Goal: Task Accomplishment & Management: Manage account settings

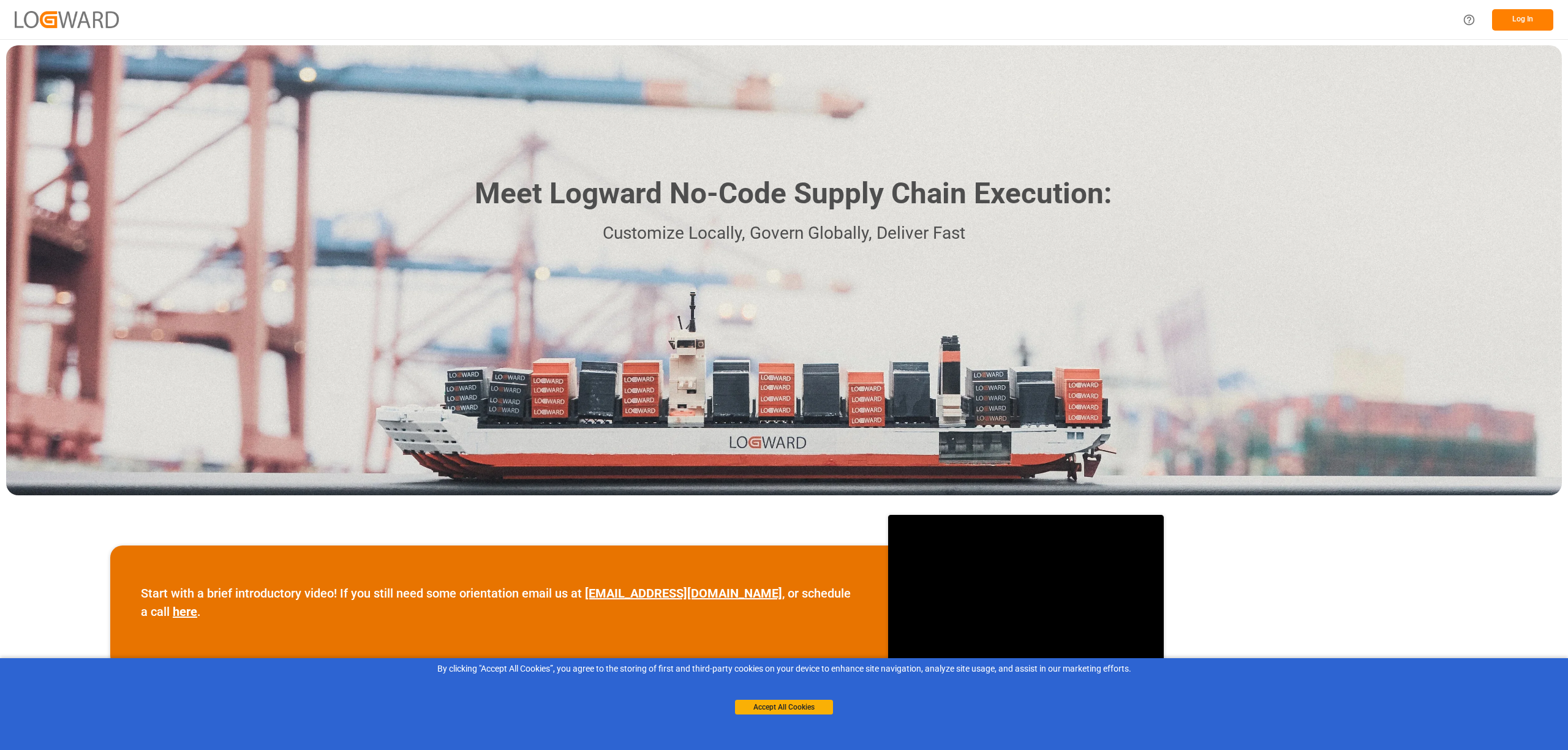
drag, startPoint x: 795, startPoint y: 711, endPoint x: 855, endPoint y: 671, distance: 72.1
click at [812, 696] on div "Accept All Cookies" at bounding box center [784, 694] width 98 height 39
click at [1518, 18] on button "Log In" at bounding box center [1522, 20] width 61 height 21
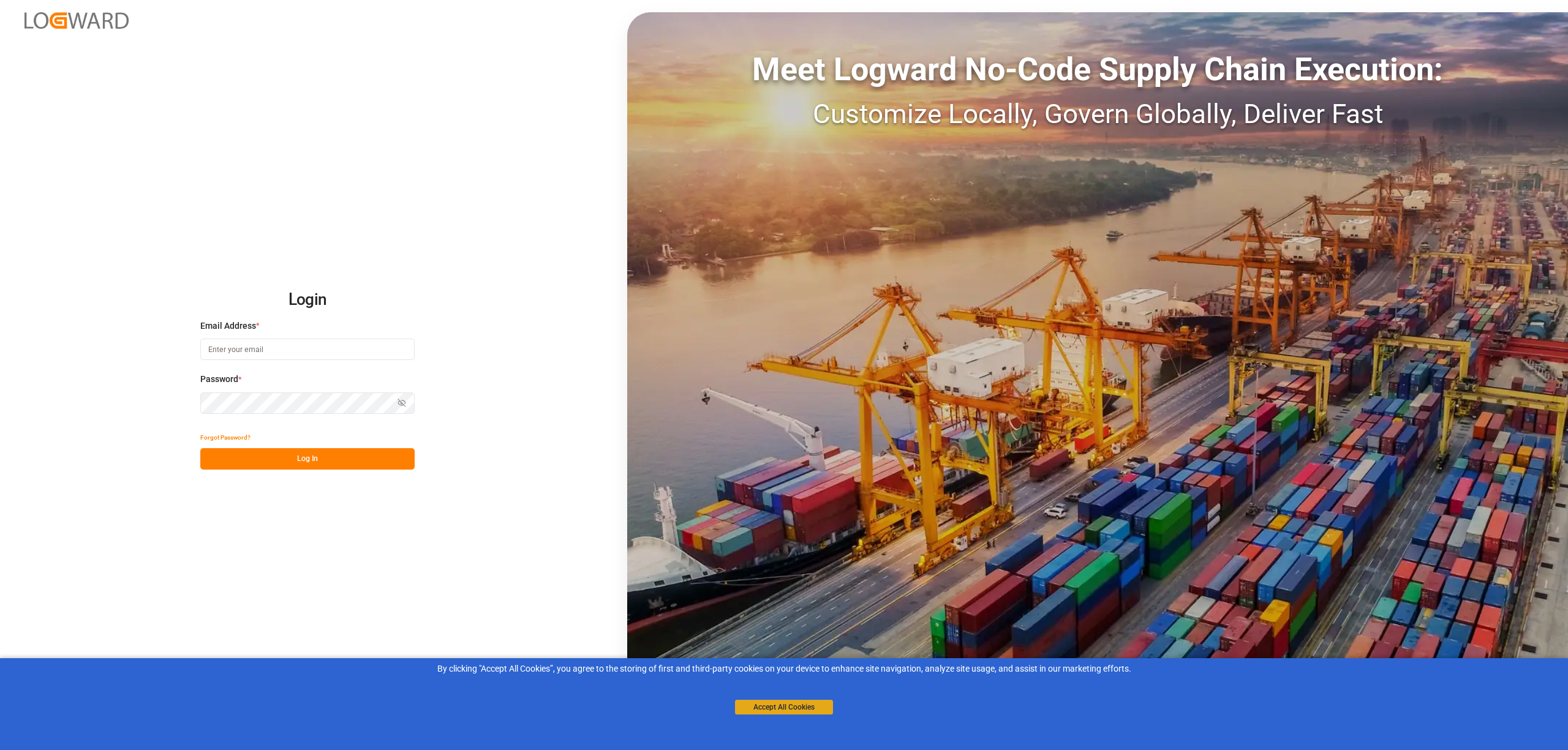
click at [751, 706] on button "Accept All Cookies" at bounding box center [784, 707] width 98 height 15
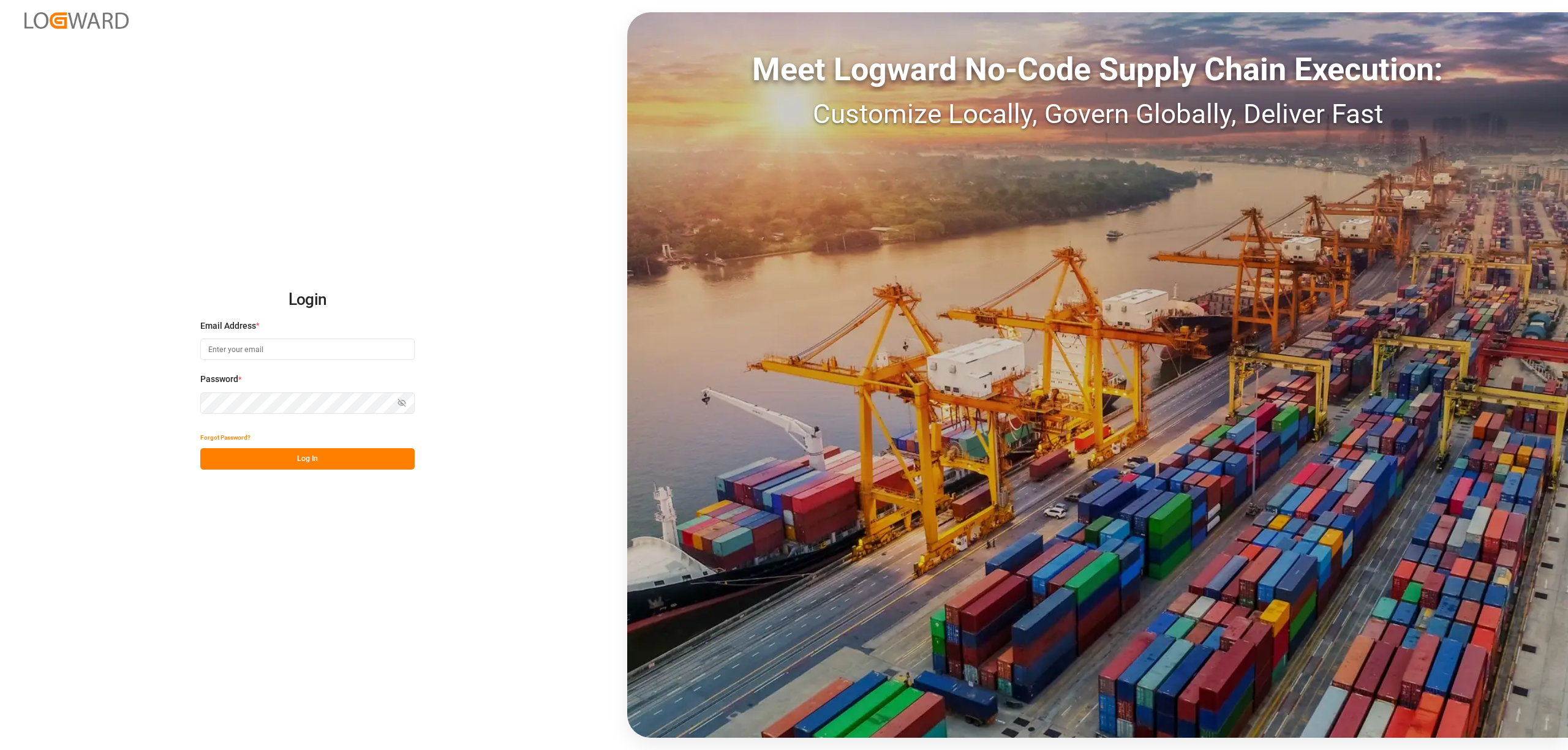
click at [219, 351] on input at bounding box center [307, 349] width 214 height 21
click at [248, 347] on input "[PERSON_NAME][EMAIL_ADDRESS][DOMAIN_NAME]" at bounding box center [307, 349] width 214 height 21
type input "[PERSON_NAME][EMAIL_ADDRESS][PERSON_NAME][DOMAIN_NAME]"
click at [277, 460] on button "Log In" at bounding box center [307, 459] width 214 height 21
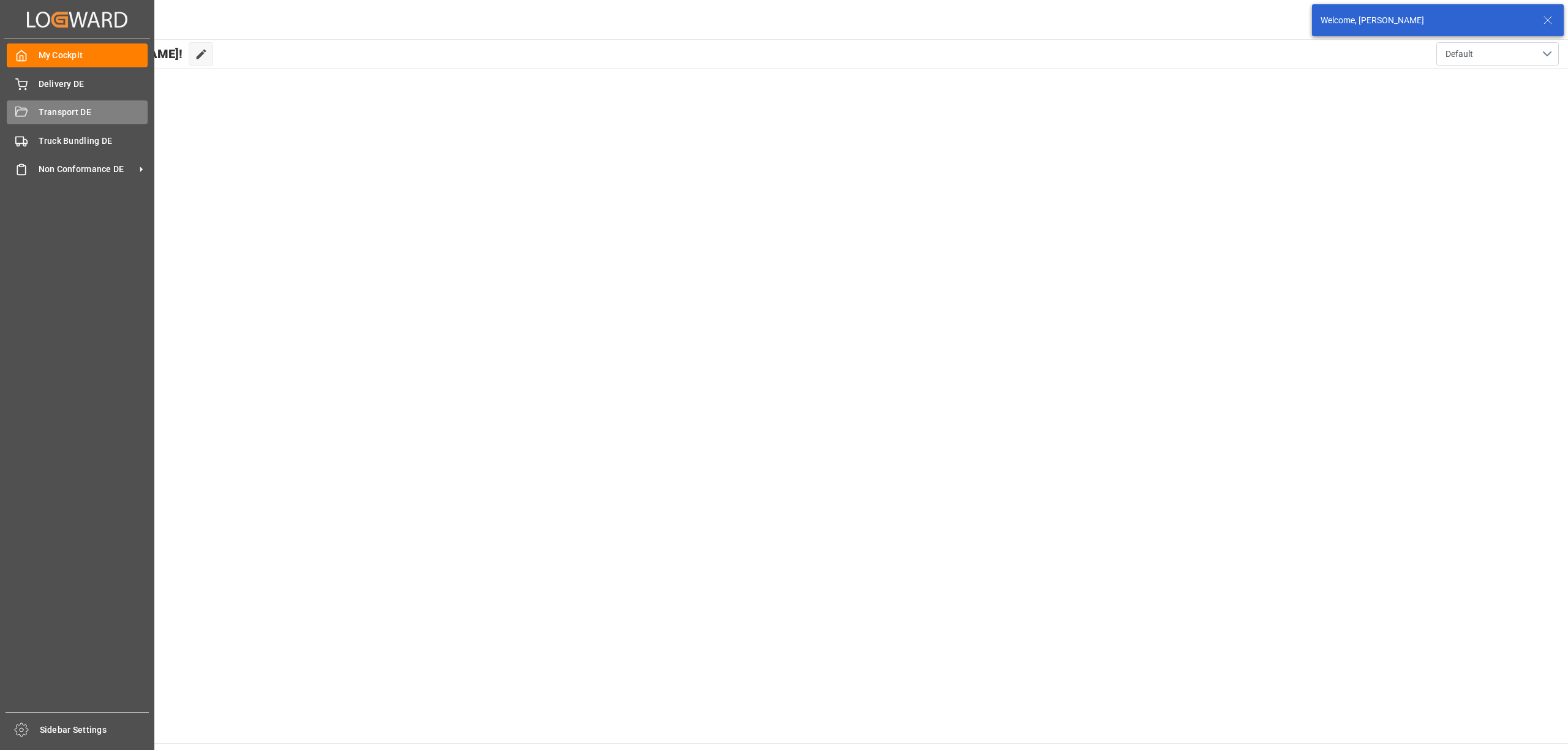
click at [27, 113] on icon at bounding box center [21, 112] width 12 height 12
